Goal: Check status: Check status

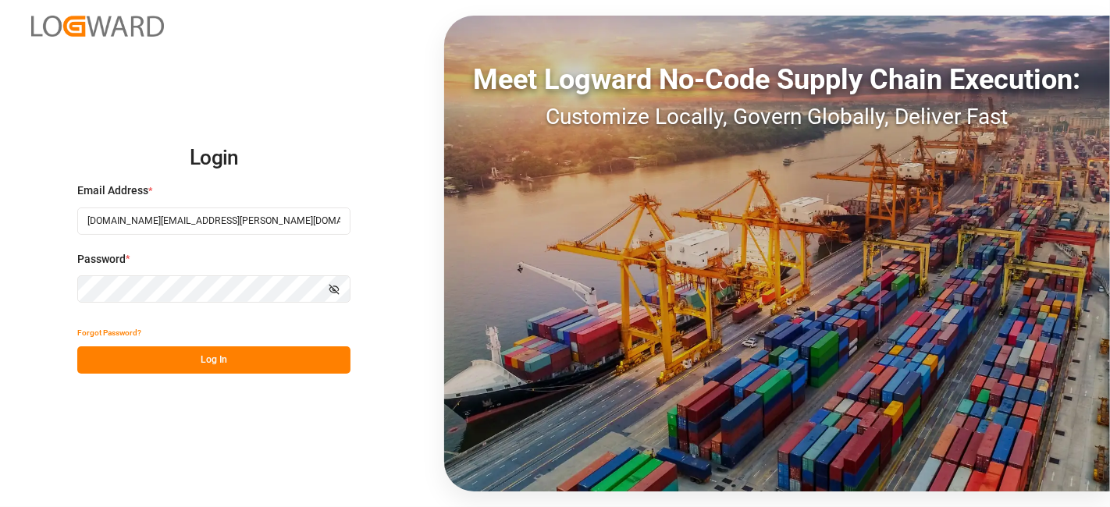
click at [282, 360] on button "Log In" at bounding box center [213, 359] width 273 height 27
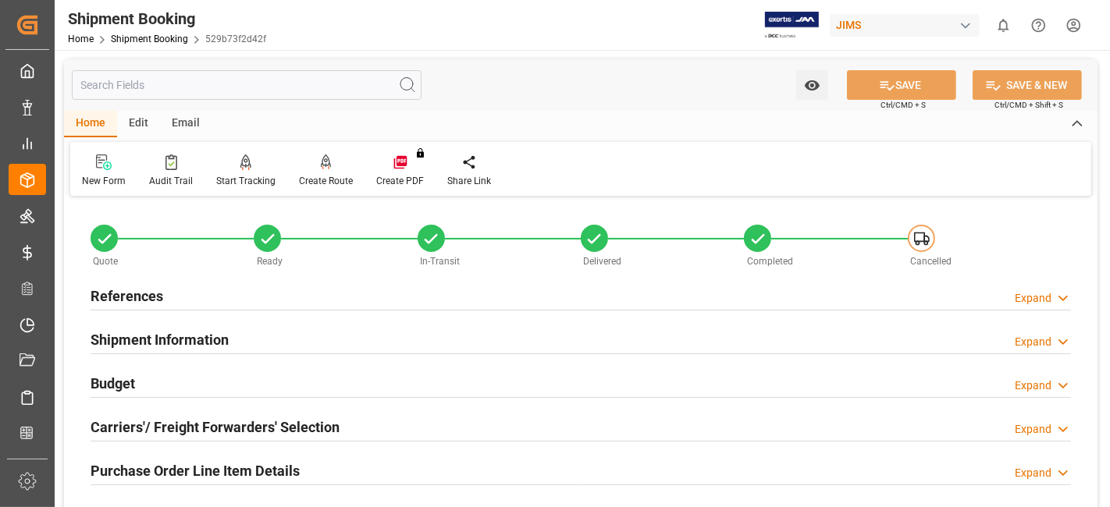
click at [198, 378] on div "Budget Expand" at bounding box center [581, 382] width 980 height 30
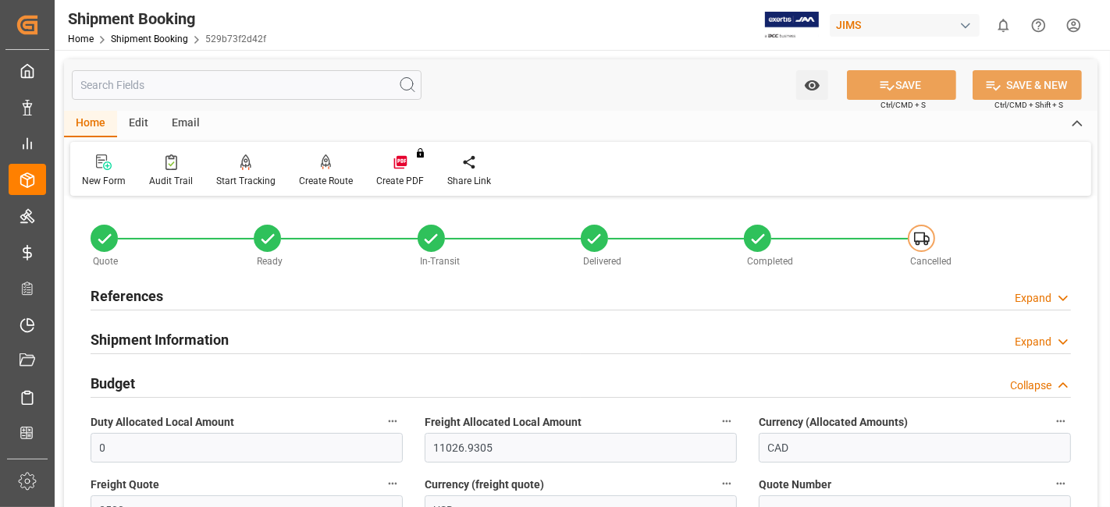
click at [198, 379] on div "Budget Collapse" at bounding box center [581, 382] width 980 height 30
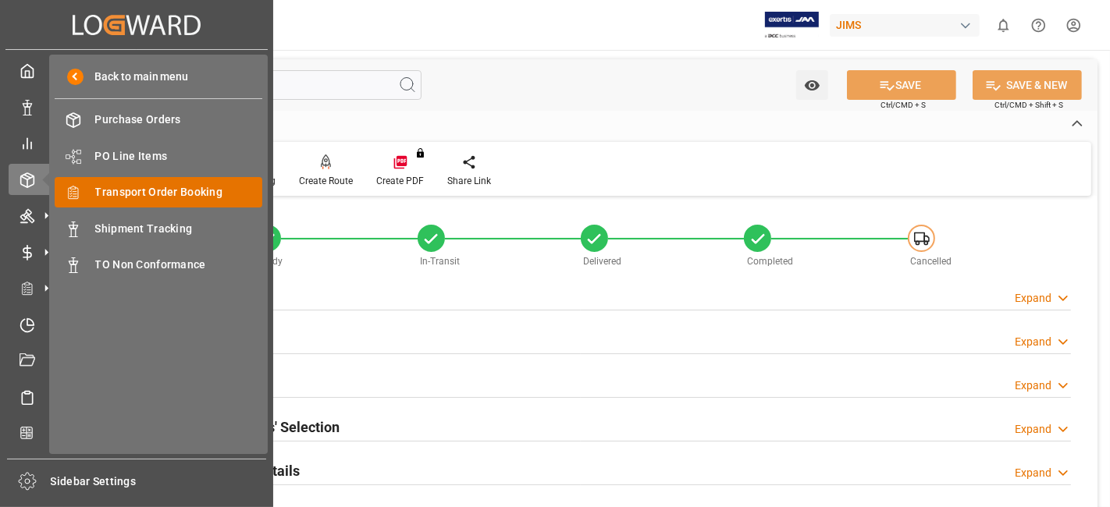
click at [211, 194] on span "Transport Order Booking" at bounding box center [179, 192] width 168 height 16
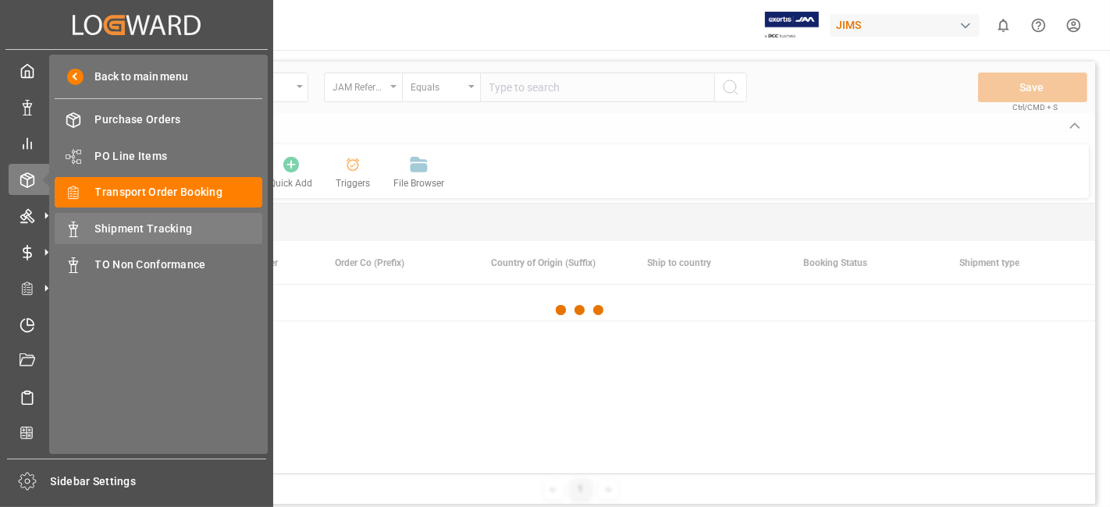
click at [148, 228] on span "Shipment Tracking" at bounding box center [179, 229] width 168 height 16
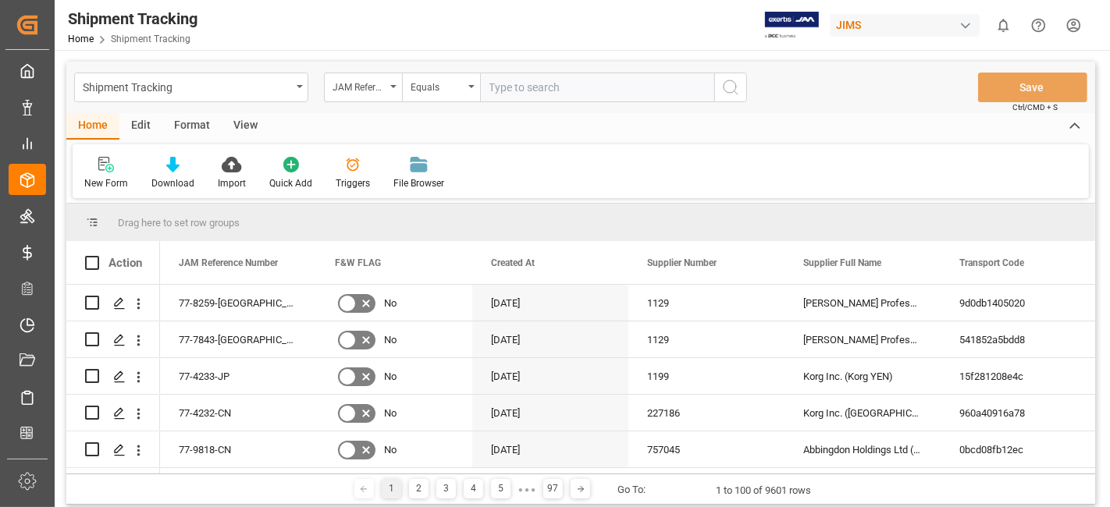
click at [513, 94] on input "text" at bounding box center [597, 88] width 234 height 30
paste input "77-10533-CN"
type input "77-10533-CN"
click at [737, 90] on icon "search button" at bounding box center [730, 87] width 19 height 19
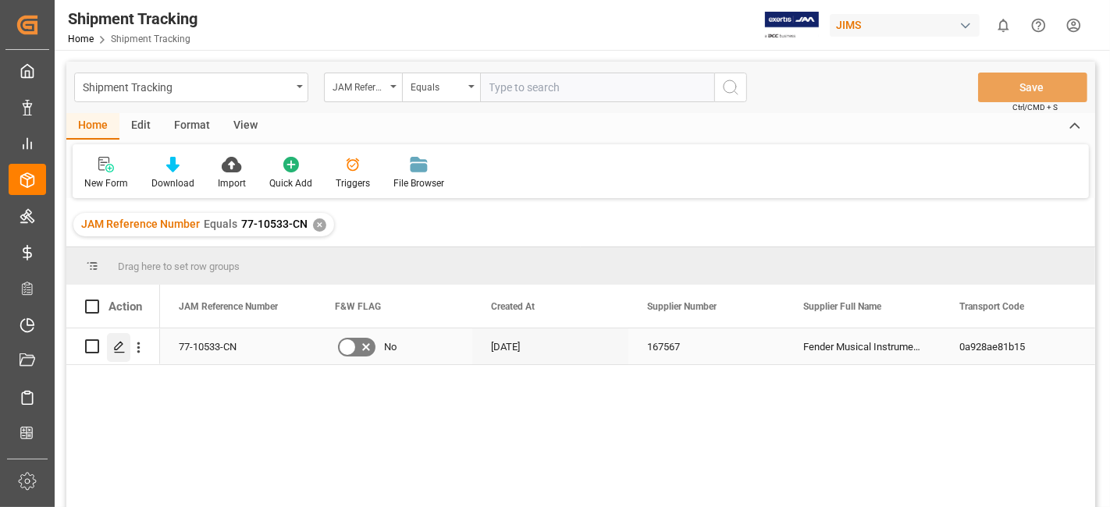
click at [124, 353] on icon "Press SPACE to select this row." at bounding box center [119, 347] width 12 height 12
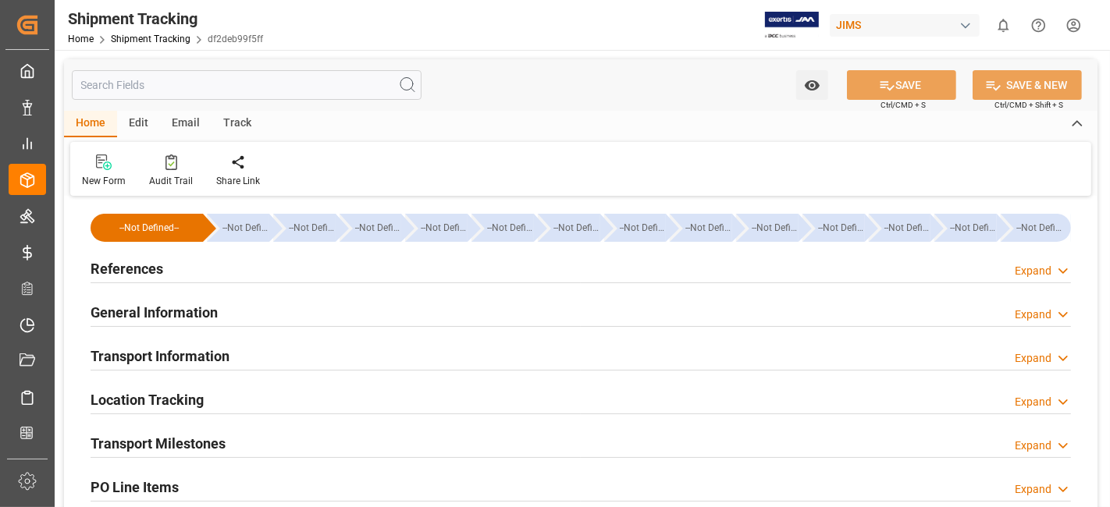
type input "[DATE]"
click at [154, 287] on div "References Expand" at bounding box center [581, 269] width 1002 height 44
click at [156, 278] on div "References" at bounding box center [127, 268] width 73 height 30
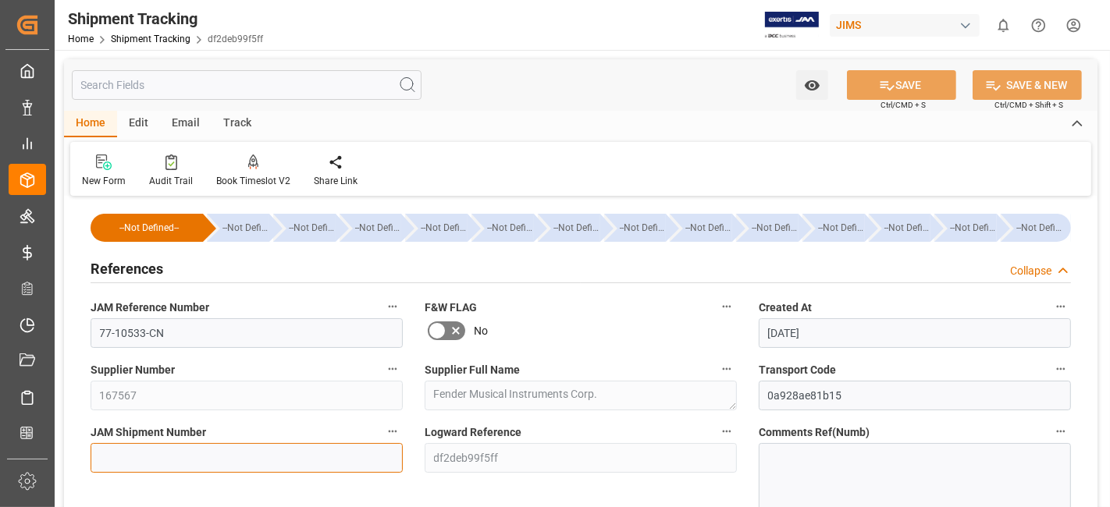
click at [138, 462] on input at bounding box center [247, 458] width 312 height 30
paste input "72850"
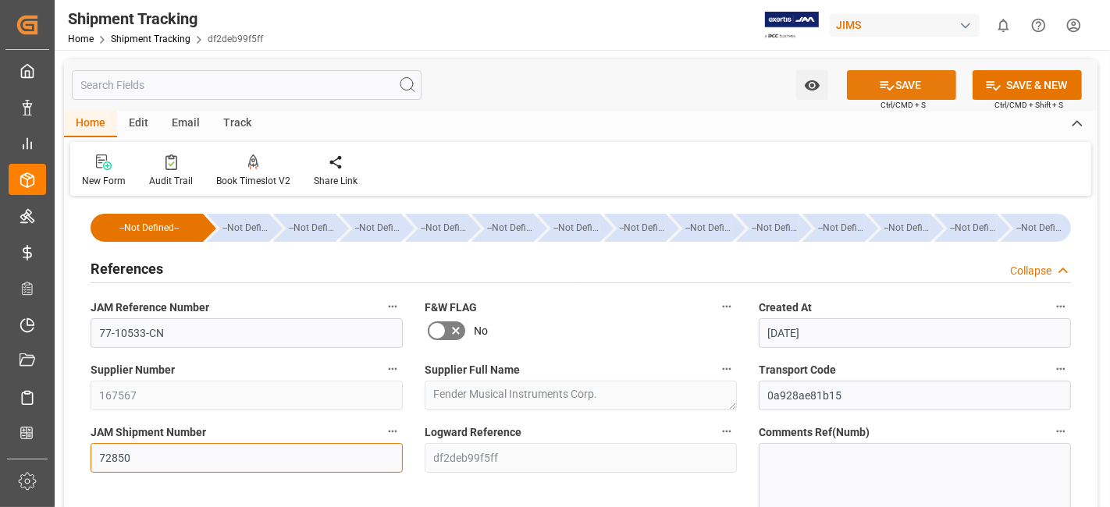
type input "72850"
click at [884, 81] on icon at bounding box center [887, 85] width 16 height 16
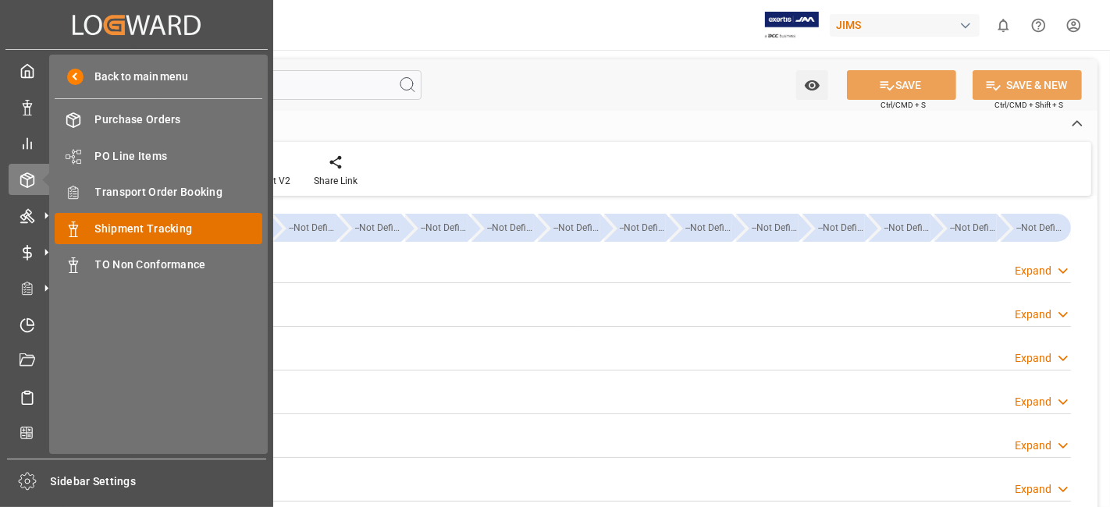
click at [154, 225] on span "Shipment Tracking" at bounding box center [179, 229] width 168 height 16
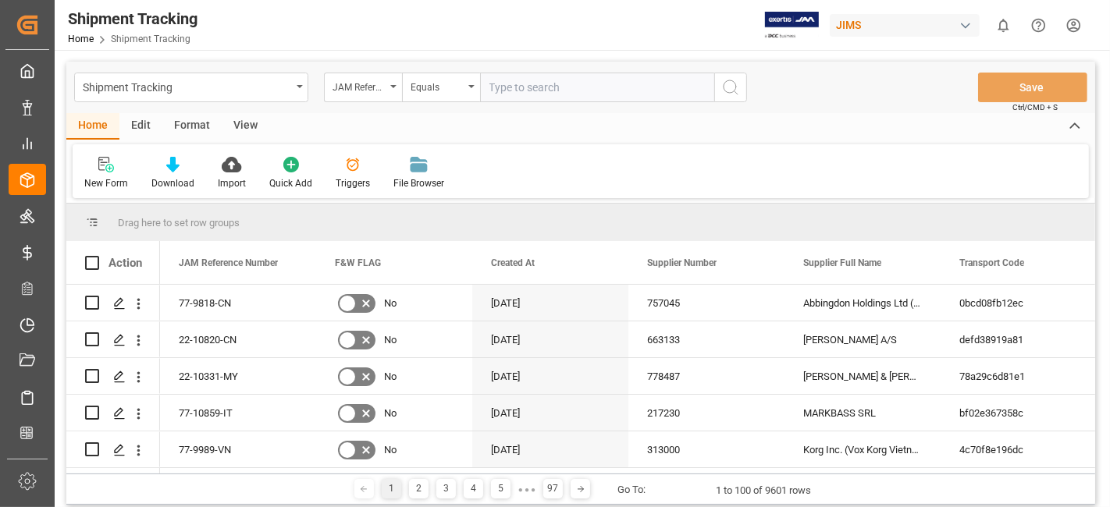
click at [523, 94] on input "text" at bounding box center [597, 88] width 234 height 30
paste input "77-10636-CN"
type input "77-10636-CN"
click at [728, 86] on icon "search button" at bounding box center [730, 87] width 19 height 19
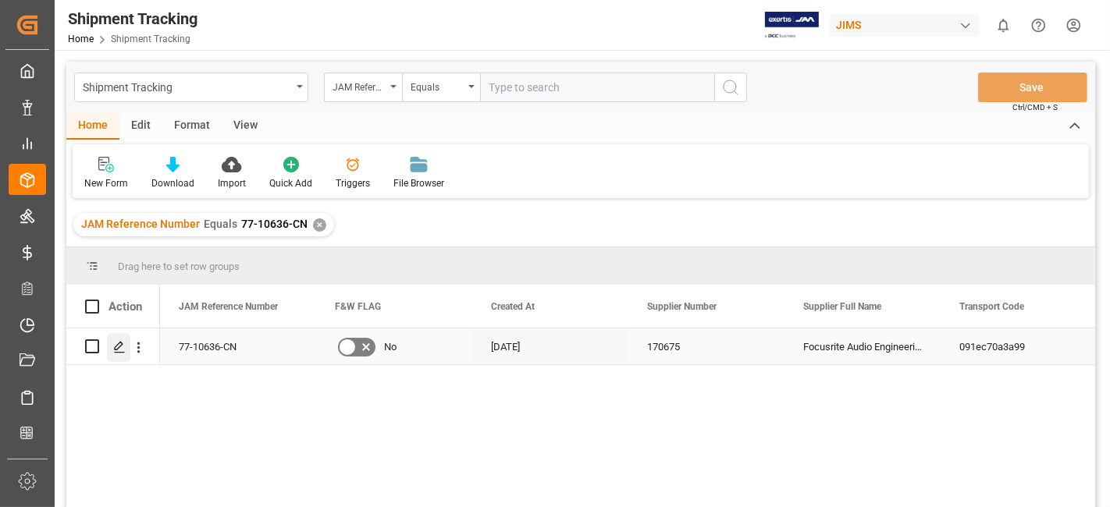
click at [117, 348] on polygon "Press SPACE to select this row." at bounding box center [119, 346] width 8 height 8
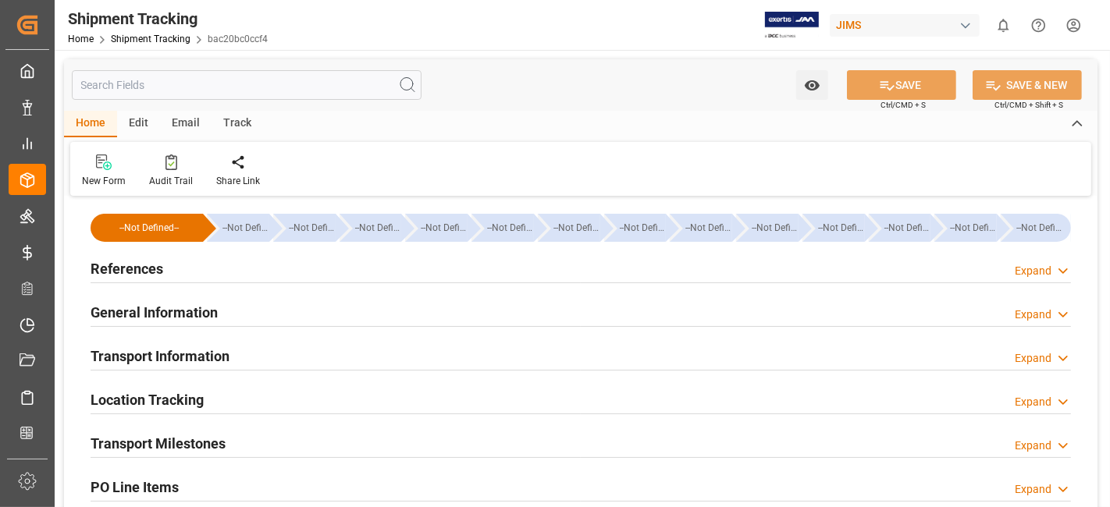
type input "[DATE]"
click at [158, 272] on h2 "References" at bounding box center [127, 268] width 73 height 21
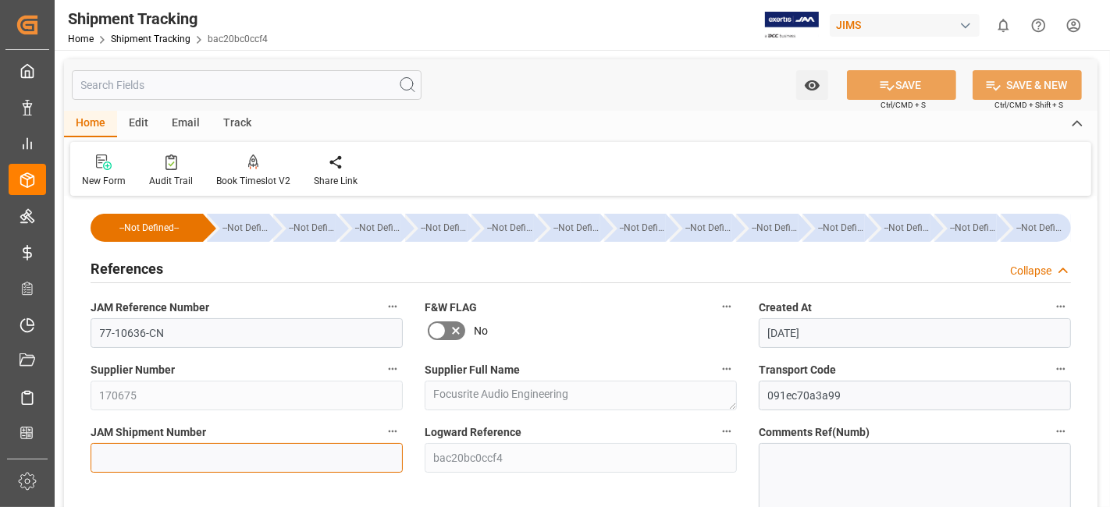
click at [235, 455] on input at bounding box center [247, 458] width 312 height 30
paste input "72851"
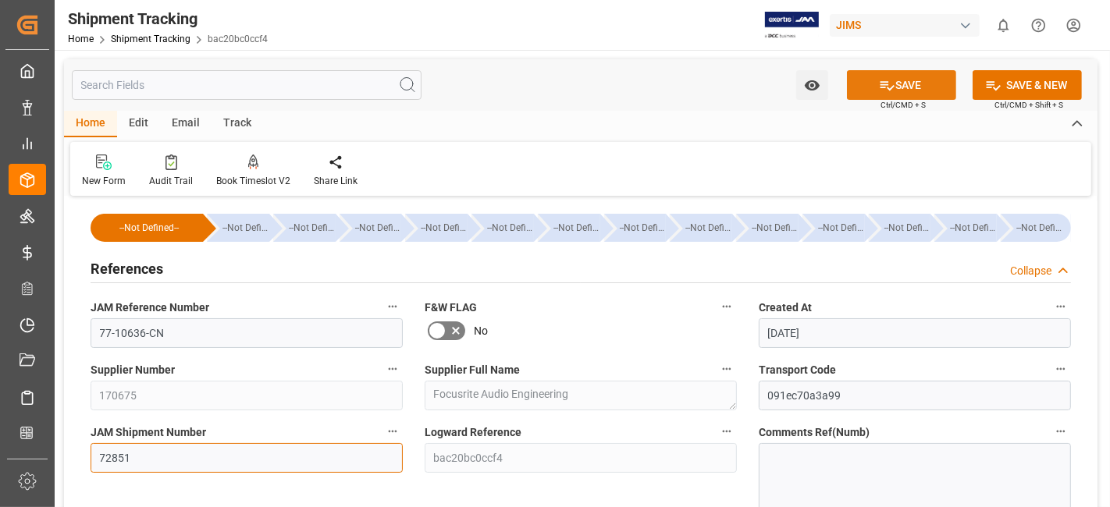
type input "72851"
click at [869, 92] on button "SAVE" at bounding box center [901, 85] width 109 height 30
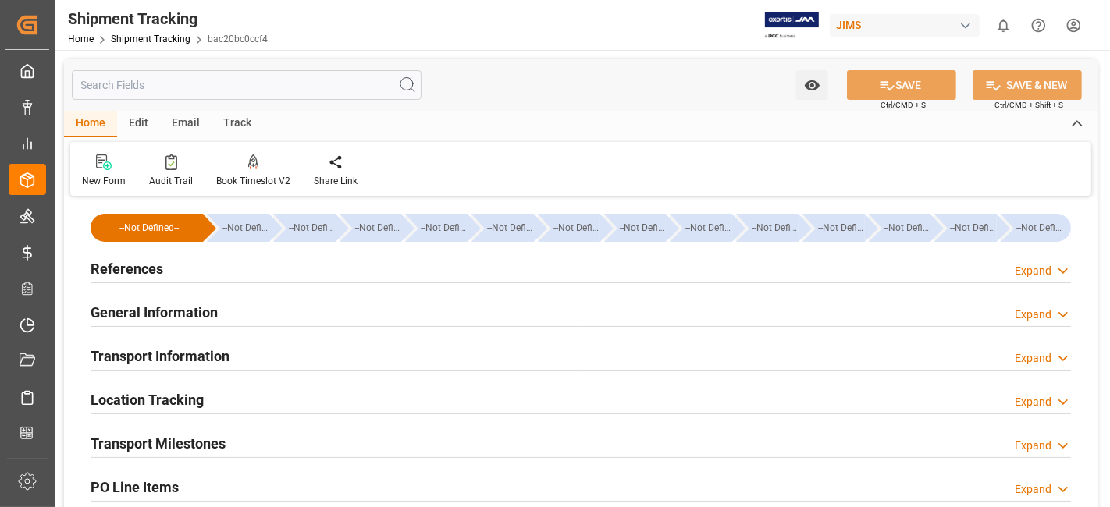
click at [989, 274] on div "References Expand" at bounding box center [581, 268] width 980 height 30
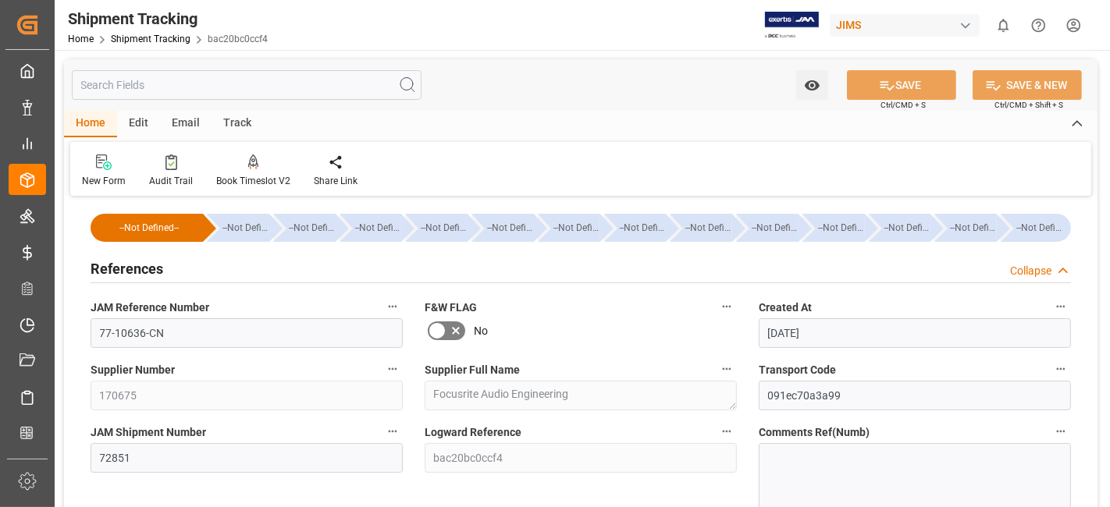
click at [906, 274] on div "References Collapse" at bounding box center [581, 268] width 980 height 30
